Goal: Book appointment/travel/reservation

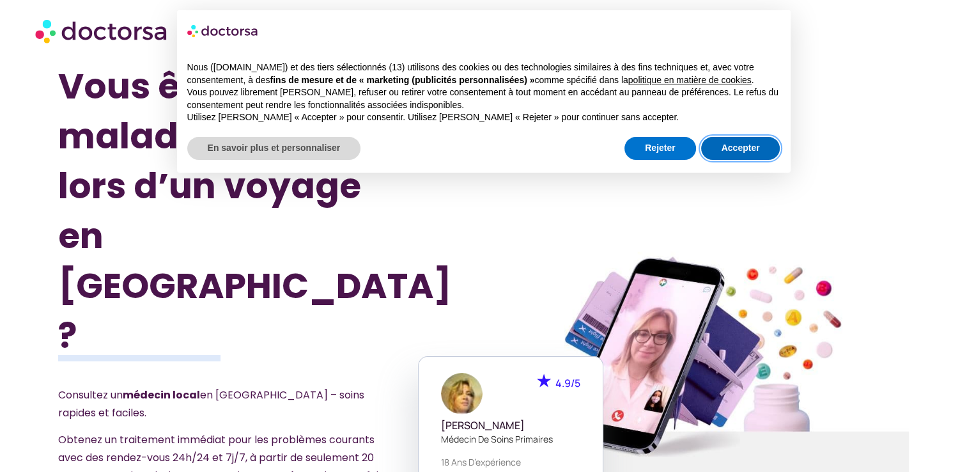
click at [741, 155] on button "Accepter" at bounding box center [740, 148] width 79 height 23
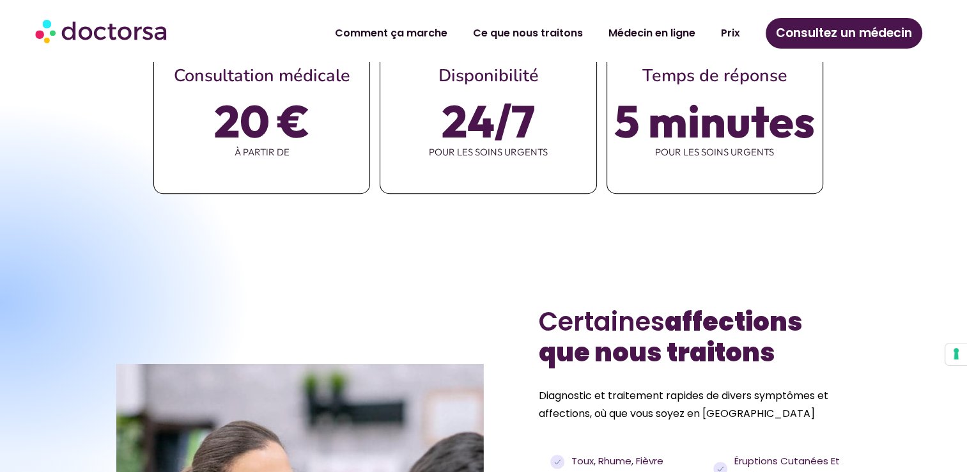
scroll to position [853, 0]
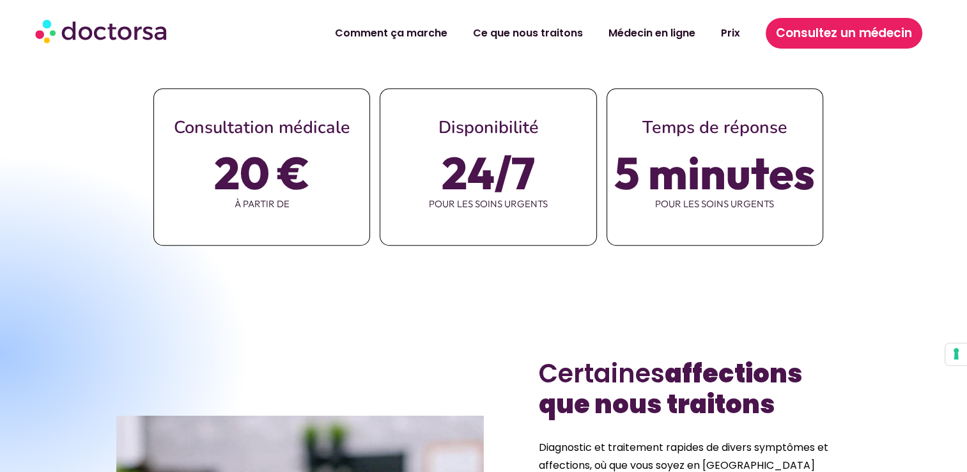
click at [813, 36] on span "Consultez un médecin" at bounding box center [844, 33] width 136 height 20
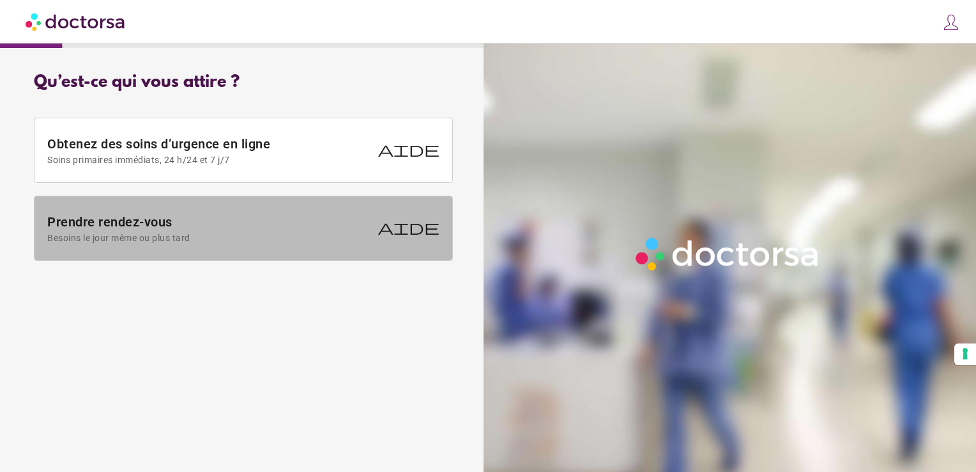
click at [156, 226] on font "Prendre rendez-vous" at bounding box center [209, 221] width 325 height 15
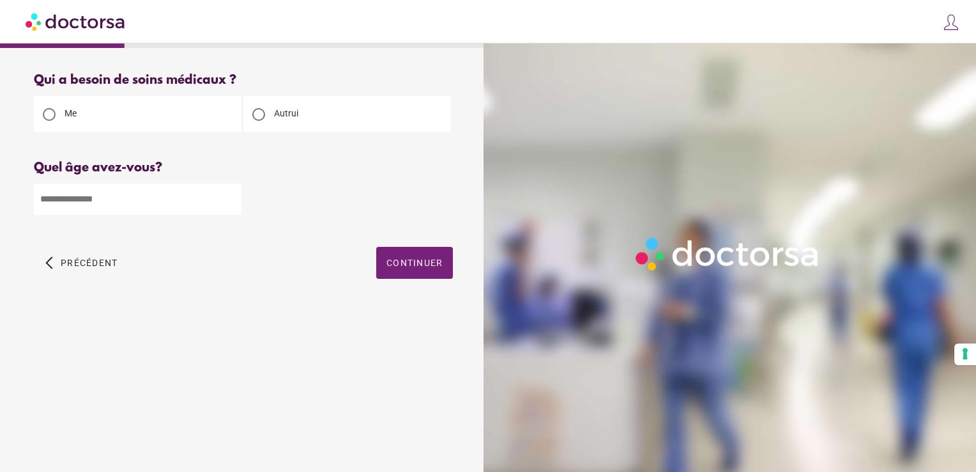
click at [96, 194] on input "number" at bounding box center [138, 198] width 208 height 31
type input "**"
click at [311, 275] on div "arrow_back_ios Précédent Continuer" at bounding box center [243, 272] width 419 height 51
click at [419, 267] on span "Continuer" at bounding box center [415, 263] width 56 height 10
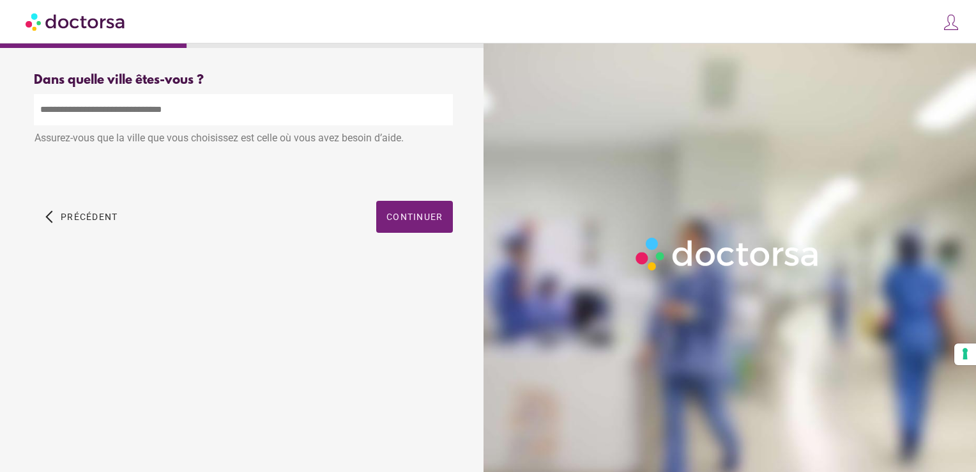
click at [110, 116] on input "text" at bounding box center [243, 109] width 419 height 31
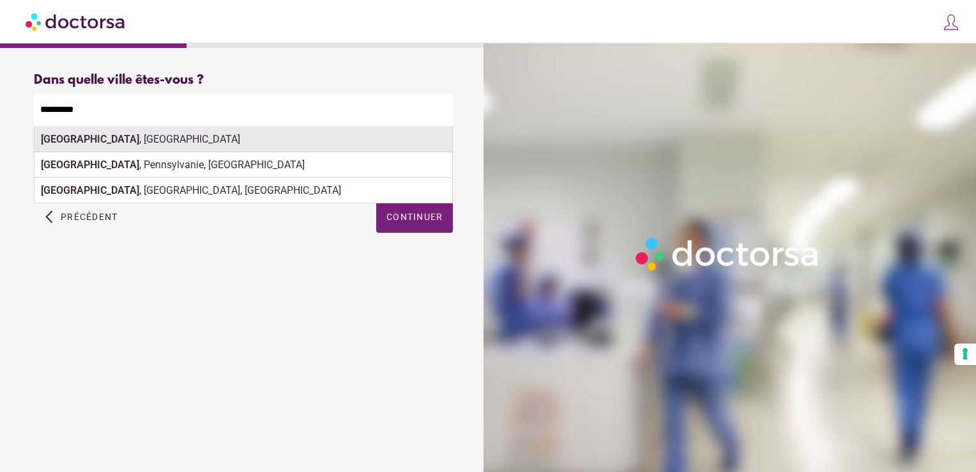
click at [128, 134] on div "Charleroi , Belgique" at bounding box center [244, 140] width 418 height 26
type input "**********"
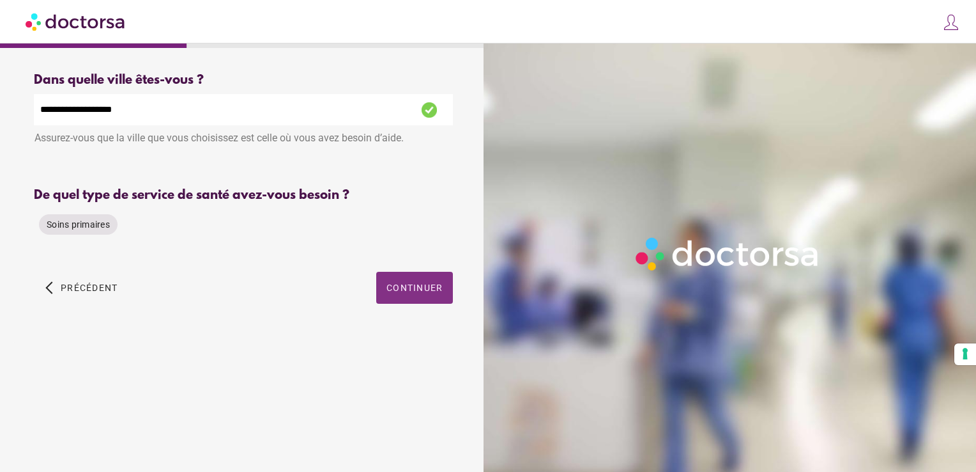
click at [433, 293] on span "Continuer" at bounding box center [415, 287] width 56 height 10
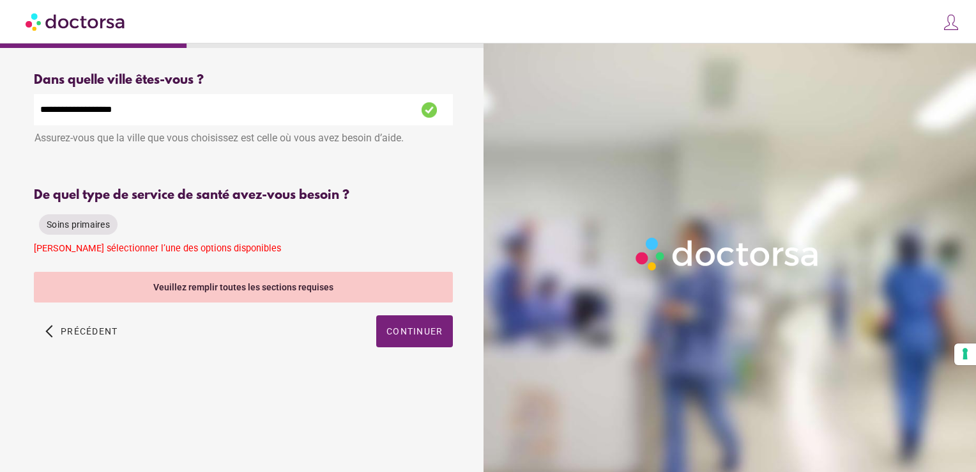
click at [249, 289] on div "Veuillez remplir toutes les sections requises" at bounding box center [243, 287] width 419 height 31
click at [85, 222] on span "Soins primaires" at bounding box center [78, 224] width 63 height 10
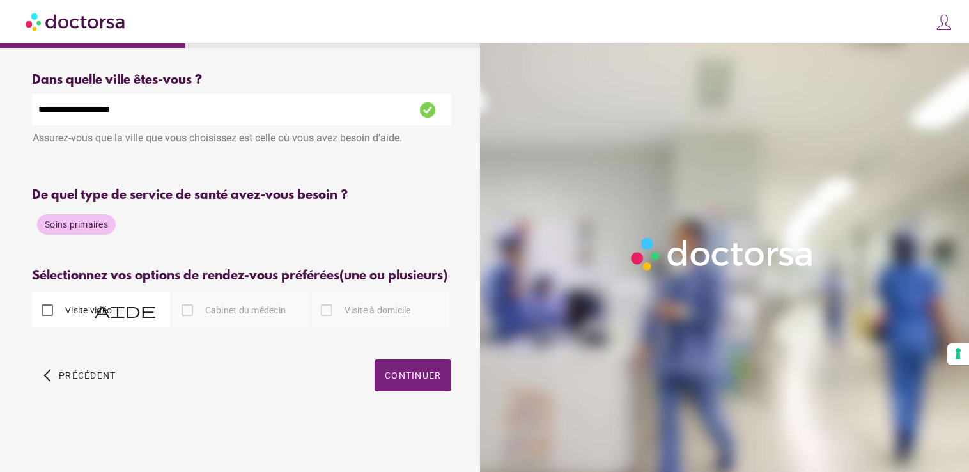
click at [206, 316] on label "Cabinet du médecin" at bounding box center [245, 310] width 84 height 13
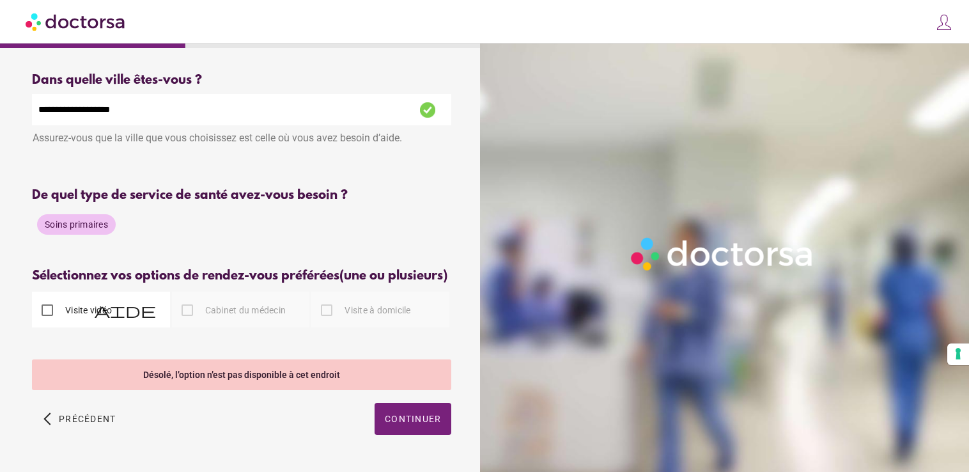
click at [100, 318] on span "Aide" at bounding box center [125, 309] width 61 height 15
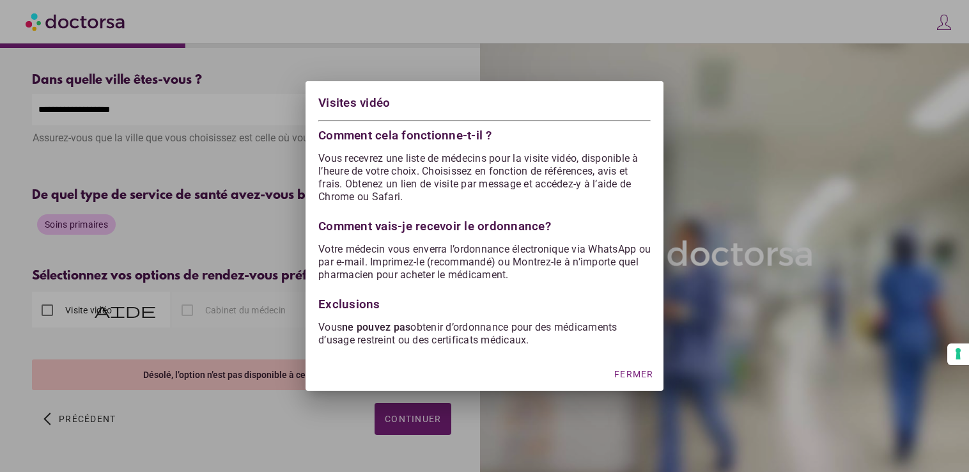
drag, startPoint x: 189, startPoint y: 359, endPoint x: 464, endPoint y: 52, distance: 412.2
click at [464, 52] on div at bounding box center [484, 236] width 969 height 472
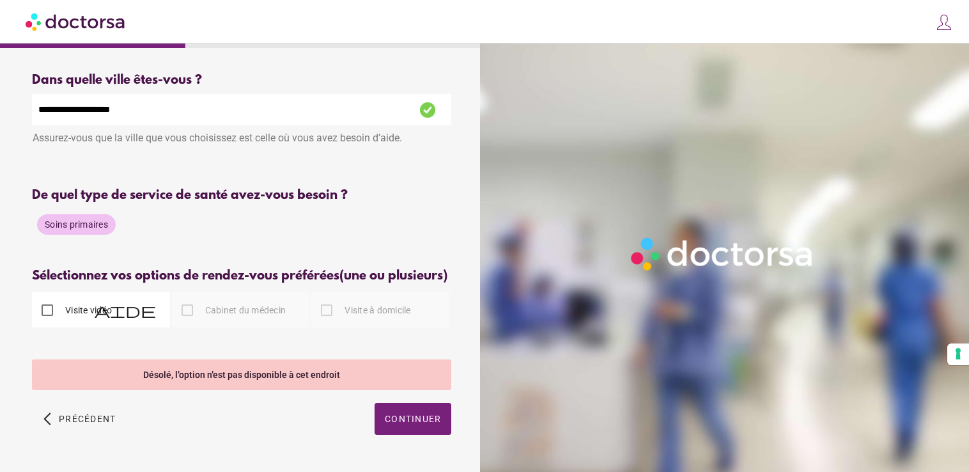
click at [464, 52] on div "Qu’est-ce qui vous attire ? Obtenez des soins d’urgence en ligne Soins primaire…" at bounding box center [484, 252] width 969 height 505
click at [190, 323] on div at bounding box center [187, 310] width 26 height 26
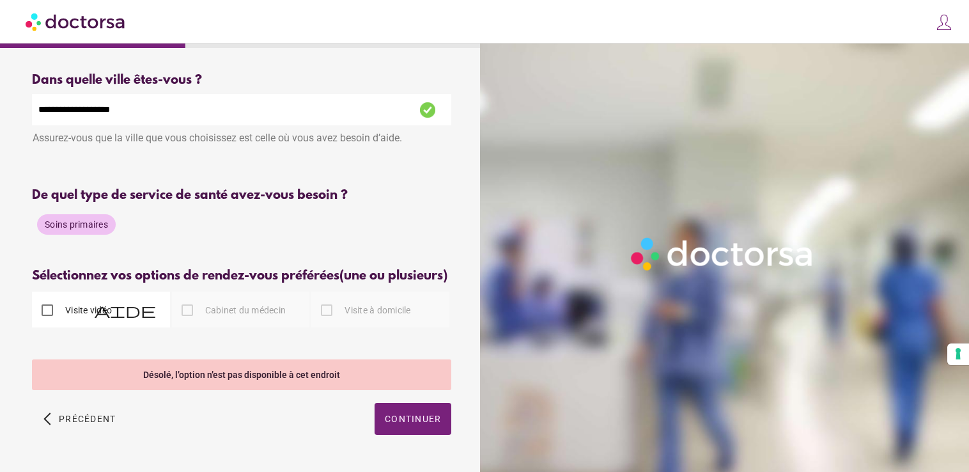
click at [81, 224] on span "Soins primaires" at bounding box center [76, 224] width 63 height 10
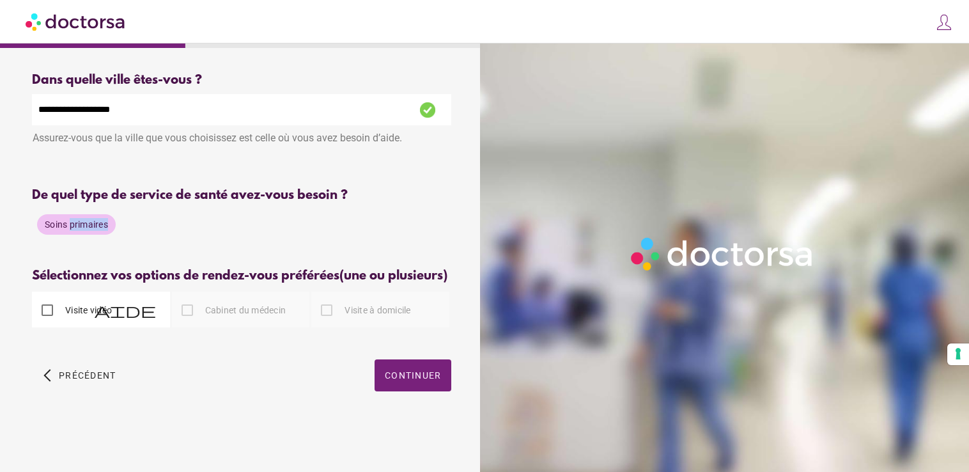
click at [81, 224] on span "Soins primaires" at bounding box center [76, 224] width 63 height 10
drag, startPoint x: 81, startPoint y: 224, endPoint x: 223, endPoint y: 226, distance: 141.9
drag, startPoint x: 223, startPoint y: 226, endPoint x: 171, endPoint y: 242, distance: 54.2
click at [171, 240] on div "Soins primaires" at bounding box center [241, 224] width 419 height 31
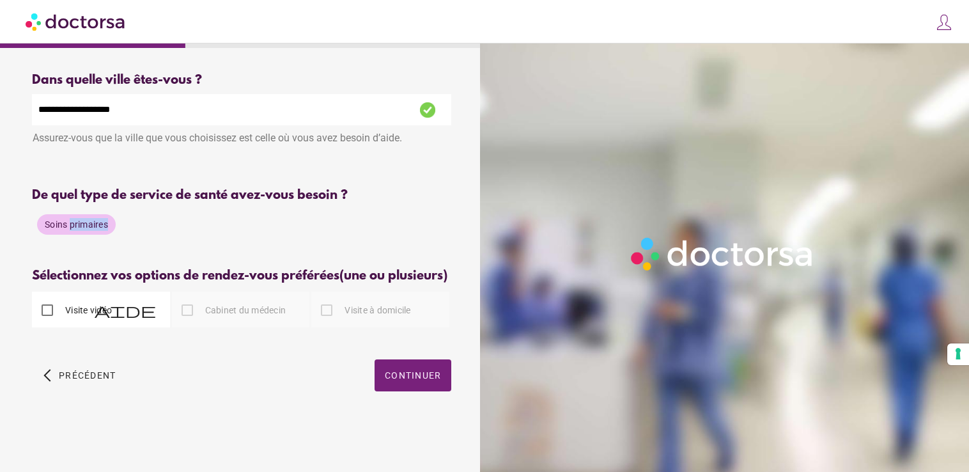
click at [171, 240] on div "Soins primaires" at bounding box center [241, 224] width 419 height 31
click at [180, 323] on div at bounding box center [187, 310] width 26 height 26
click at [187, 323] on div at bounding box center [187, 310] width 26 height 26
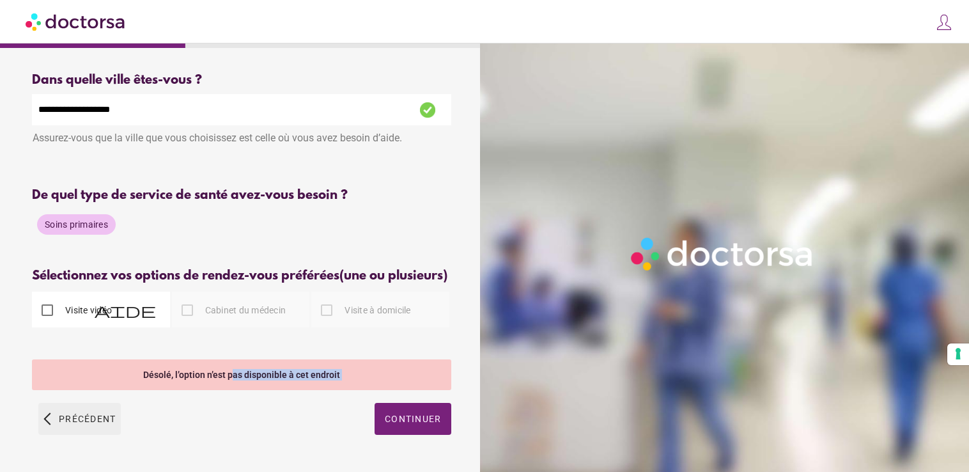
drag, startPoint x: 233, startPoint y: 400, endPoint x: 49, endPoint y: 441, distance: 188.5
click at [49, 441] on div "**********" at bounding box center [242, 268] width 460 height 411
click at [49, 435] on span "button" at bounding box center [79, 419] width 82 height 32
